Goal: Task Accomplishment & Management: Complete application form

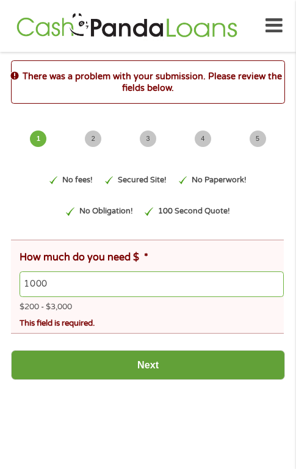
click at [160, 369] on input "Next" at bounding box center [148, 365] width 274 height 30
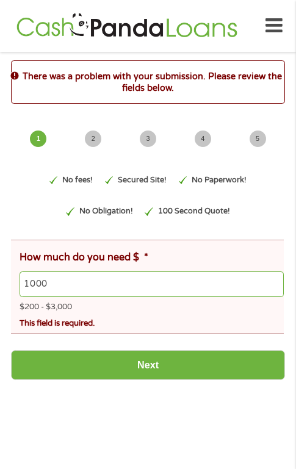
click at [154, 279] on input "1000" at bounding box center [152, 284] width 264 height 26
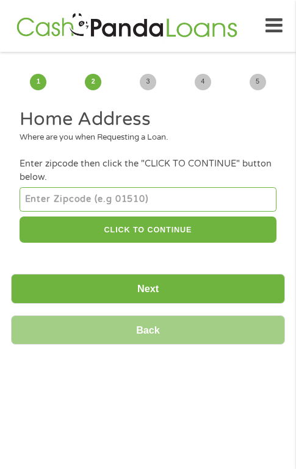
scroll to position [5, 5]
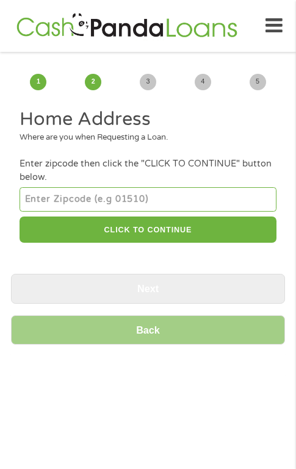
click at [191, 201] on input "number" at bounding box center [148, 199] width 256 height 24
click at [215, 189] on input "number" at bounding box center [148, 199] width 256 height 24
click at [268, 200] on input "-1" at bounding box center [148, 199] width 256 height 24
click at [268, 200] on input "-2" at bounding box center [148, 199] width 256 height 24
click at [268, 200] on input "-3" at bounding box center [148, 199] width 256 height 24
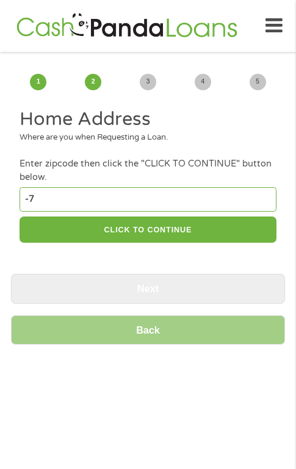
type input "-7"
click at [268, 200] on input "-7" at bounding box center [148, 199] width 256 height 24
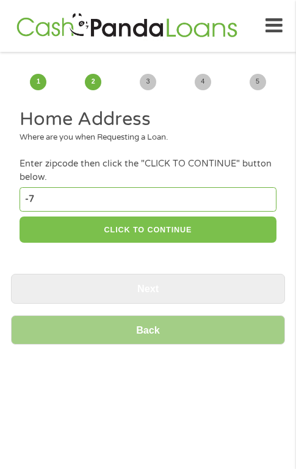
click at [239, 238] on button "CLICK TO CONTINUE" at bounding box center [148, 229] width 256 height 26
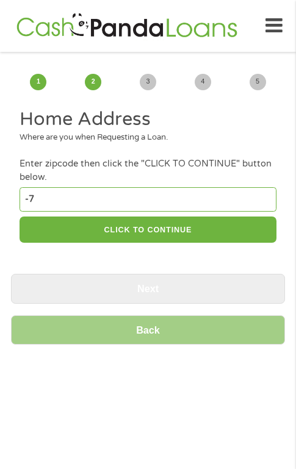
click at [194, 284] on div "Home Address Where are you when Requesting a Loan. Enter zipcode then click the…" at bounding box center [148, 231] width 274 height 249
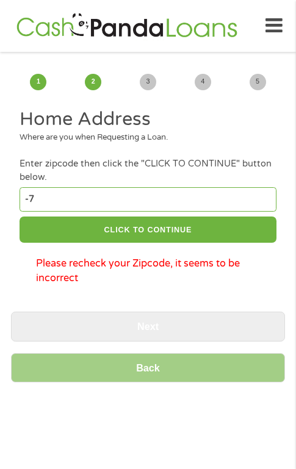
click at [185, 197] on input "-7" at bounding box center [148, 199] width 256 height 24
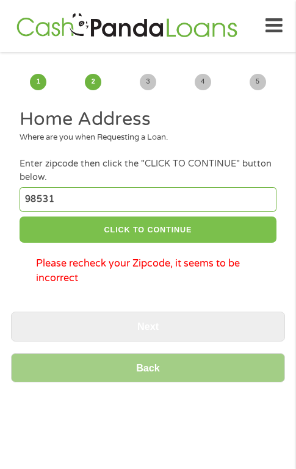
type input "98531"
click at [202, 226] on button "CLICK TO CONTINUE" at bounding box center [148, 229] width 256 height 26
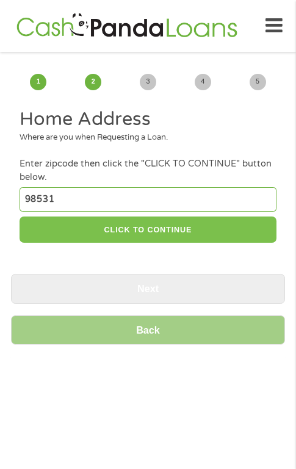
type input "98531"
type input "Centralia"
select select "[US_STATE]"
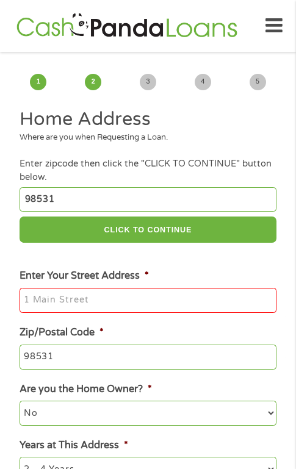
click at [199, 291] on input "Enter Your Street Address *" at bounding box center [148, 301] width 256 height 26
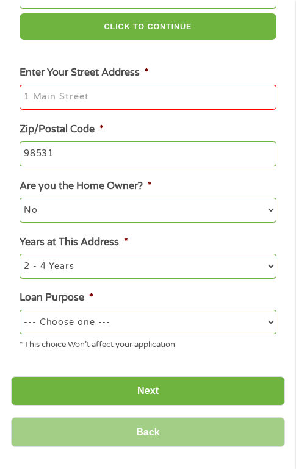
click at [148, 315] on select "--- Choose one --- Pay Bills Debt Consolidation Home Improvement Major Purchase…" at bounding box center [148, 322] width 256 height 24
select select "carloan"
click at [20, 310] on select "--- Choose one --- Pay Bills Debt Consolidation Home Improvement Major Purchase…" at bounding box center [148, 322] width 256 height 24
click at [156, 266] on select "1 Year or less 1 - 2 Years 2 - 4 Years Over 4 Years" at bounding box center [148, 266] width 256 height 24
select select "24months"
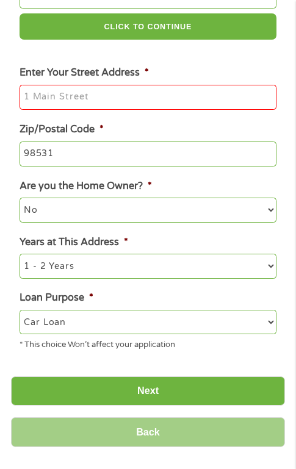
click at [20, 254] on select "1 Year or less 1 - 2 Years 2 - 4 Years Over 4 Years" at bounding box center [148, 266] width 256 height 24
click at [136, 221] on select "No Yes" at bounding box center [148, 210] width 256 height 24
click at [162, 204] on select "No Yes" at bounding box center [148, 210] width 256 height 24
click at [132, 238] on li "Years at This Address * 1 Year or less 1 - 2 Years 2 - 4 Years Over 4 Years" at bounding box center [148, 257] width 274 height 44
click at [176, 154] on input "98531" at bounding box center [148, 154] width 256 height 26
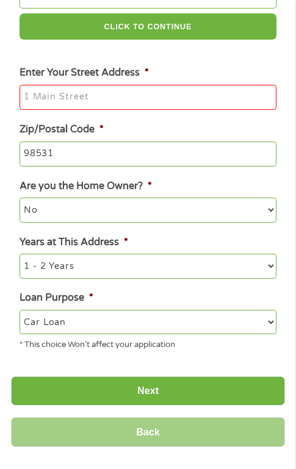
click at [104, 211] on select "No Yes" at bounding box center [148, 210] width 256 height 24
select select "yes"
click at [20, 198] on select "No Yes" at bounding box center [148, 210] width 256 height 24
click at [149, 115] on ul "Home Address Where are you when Requesting a Loan. Enter zipcode then click the…" at bounding box center [148, 131] width 274 height 455
click at [165, 97] on input "Enter Your Street Address *" at bounding box center [148, 98] width 256 height 26
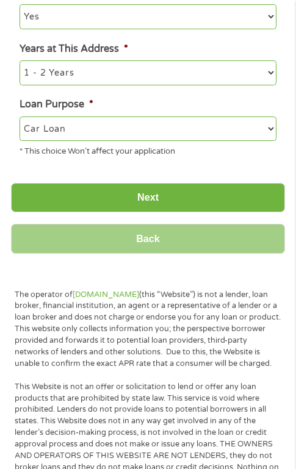
scroll to position [407, 0]
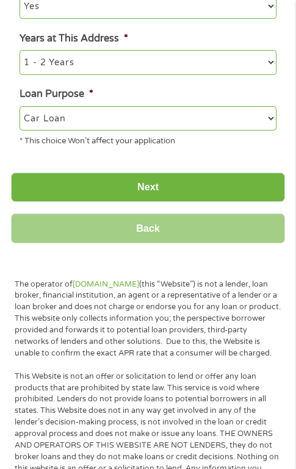
type input "ws"
click at [179, 130] on select "--- Choose one --- Pay Bills Debt Consolidation Home Improvement Major Purchase…" at bounding box center [148, 118] width 256 height 24
select select "homeimprovement"
click at [20, 106] on select "--- Choose one --- Pay Bills Debt Consolidation Home Improvement Major Purchase…" at bounding box center [148, 118] width 256 height 24
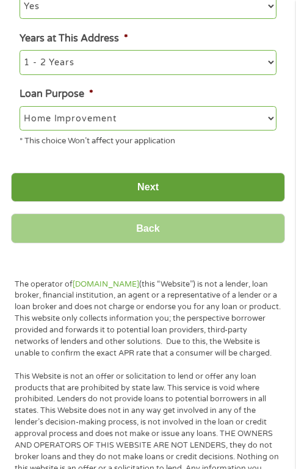
click at [162, 191] on input "Next" at bounding box center [148, 188] width 274 height 30
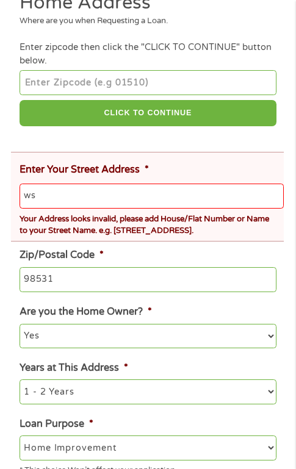
scroll to position [203, 0]
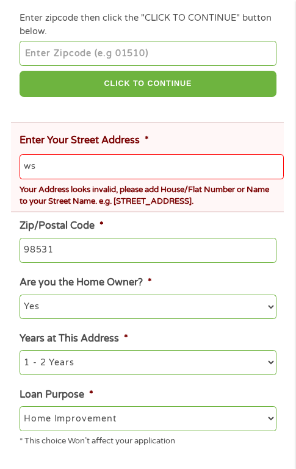
click at [115, 171] on input "ws" at bounding box center [152, 167] width 264 height 26
type input "w"
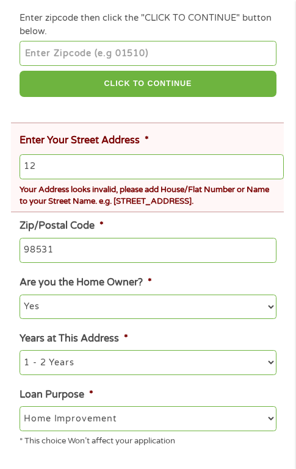
type input "1"
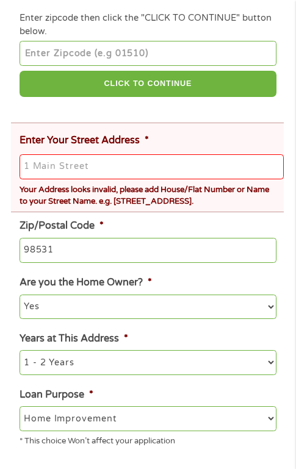
click at [213, 157] on input "Enter Your Street Address *" at bounding box center [152, 167] width 264 height 26
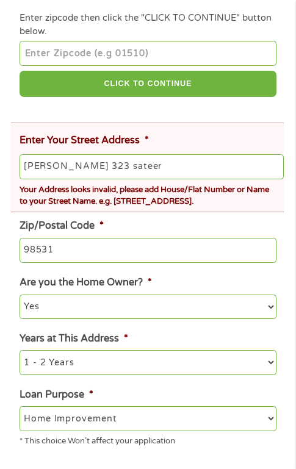
click at [169, 257] on input "98531" at bounding box center [148, 251] width 256 height 26
click at [216, 182] on div "Your Address looks invalid, please add House/Flat Number or Name to your Street…" at bounding box center [152, 193] width 264 height 29
click at [218, 168] on input "[PERSON_NAME] 323 sateer" at bounding box center [152, 167] width 264 height 26
type input "k"
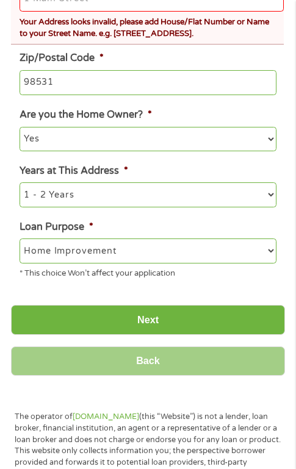
scroll to position [365, 0]
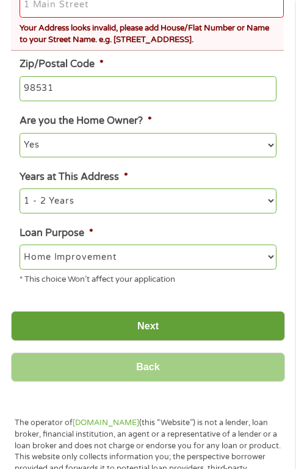
click at [169, 332] on input "Next" at bounding box center [148, 326] width 274 height 30
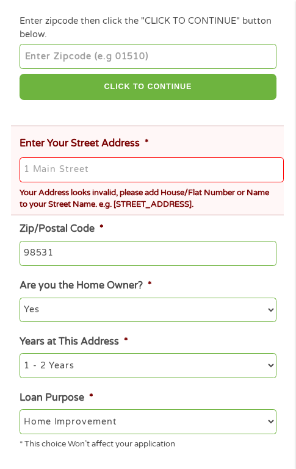
scroll to position [203, 0]
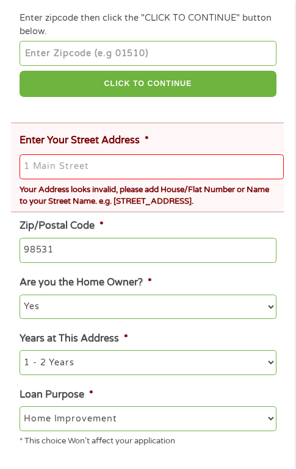
click at [147, 164] on input "Enter Your Street Address *" at bounding box center [152, 167] width 264 height 26
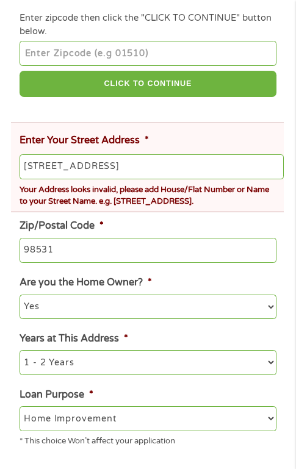
click at [140, 241] on input "98531" at bounding box center [148, 251] width 256 height 26
click at [193, 158] on input "[STREET_ADDRESS]" at bounding box center [152, 167] width 264 height 26
type input "2"
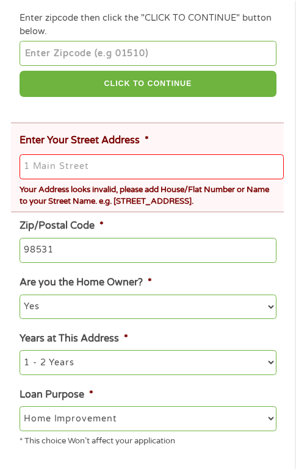
click at [71, 171] on input "Enter Your Street Address *" at bounding box center [152, 167] width 264 height 26
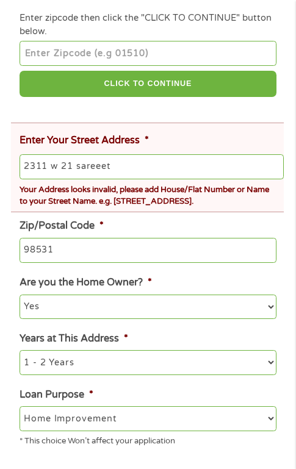
click at [168, 169] on input "2311 w 21 sareeet" at bounding box center [152, 167] width 264 height 26
type input "2"
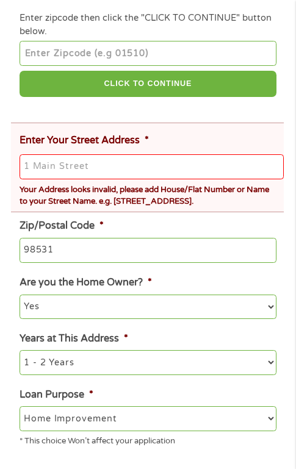
click at [113, 48] on input "number" at bounding box center [148, 53] width 256 height 24
